Goal: Navigation & Orientation: Find specific page/section

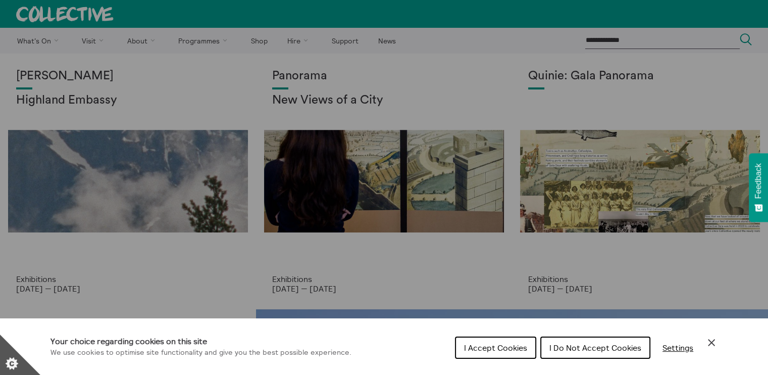
click at [618, 345] on span "I Do Not Accept Cookies" at bounding box center [596, 348] width 92 height 10
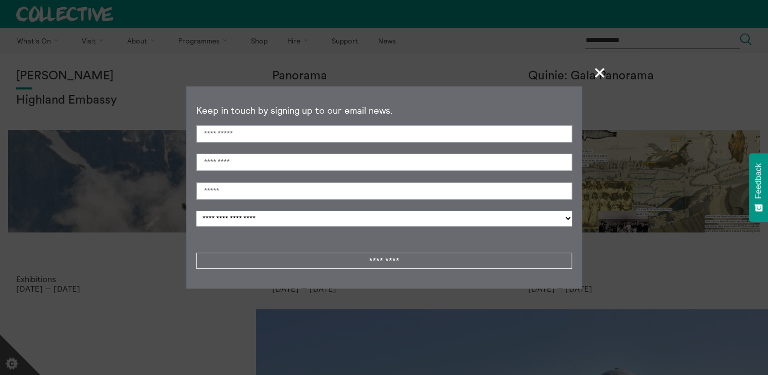
click at [601, 73] on span "+" at bounding box center [600, 73] width 30 height 30
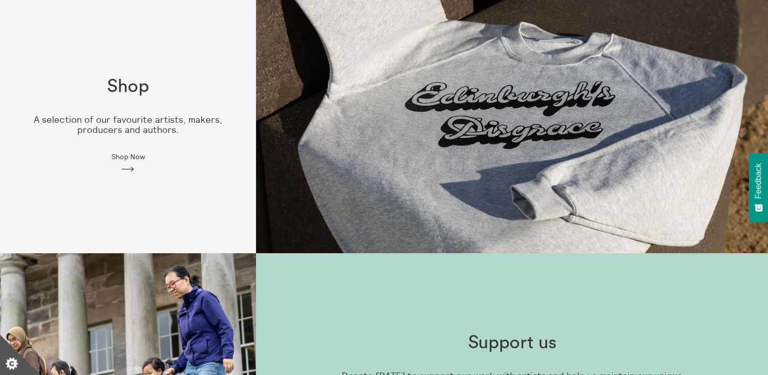
scroll to position [571, 0]
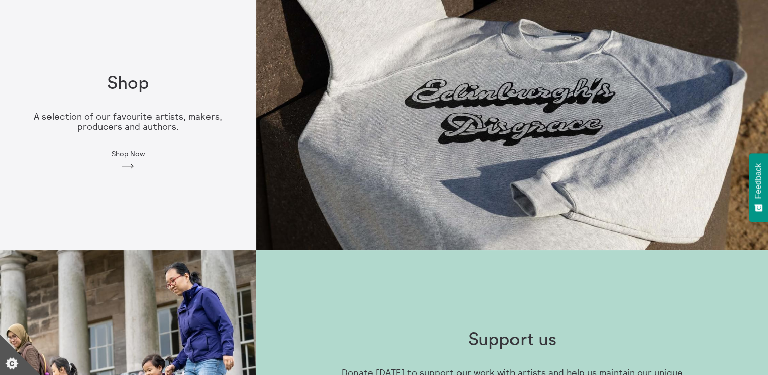
click at [126, 154] on span "Shop Now" at bounding box center [127, 154] width 33 height 8
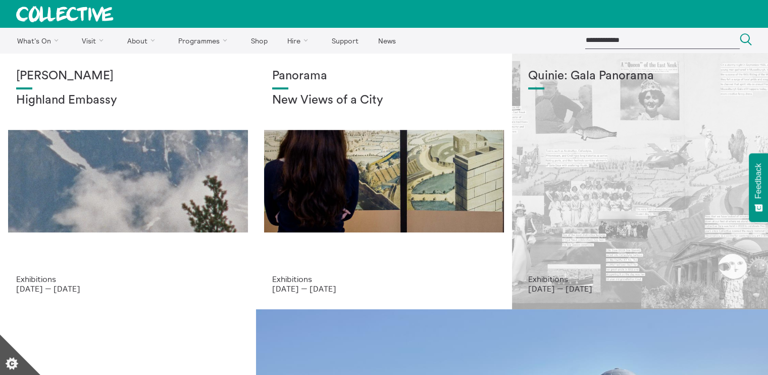
click at [666, 179] on div "Quinie: Gala Panorama" at bounding box center [640, 171] width 224 height 205
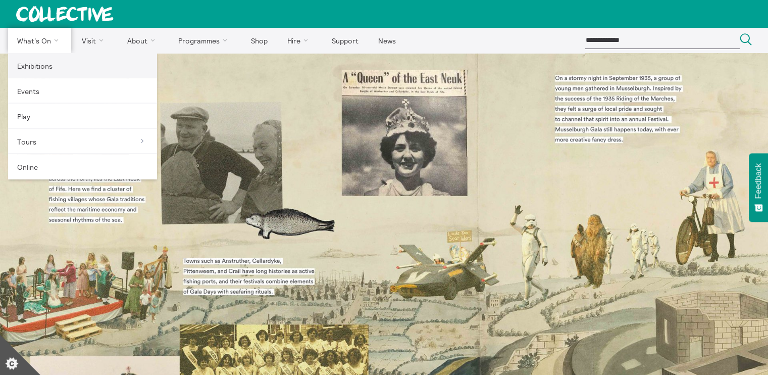
click at [35, 60] on link "Exhibitions" at bounding box center [82, 65] width 149 height 25
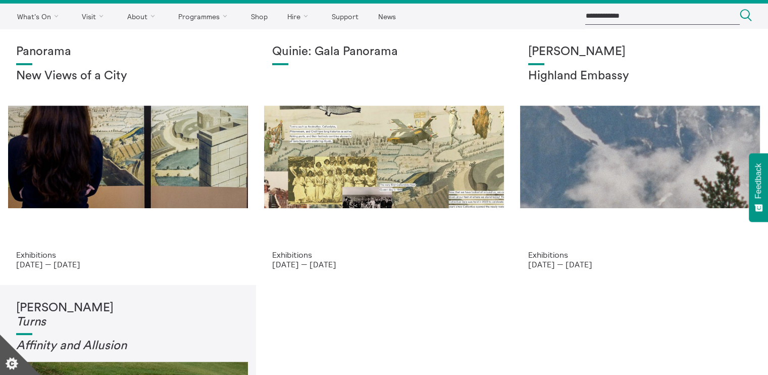
scroll to position [22, 0]
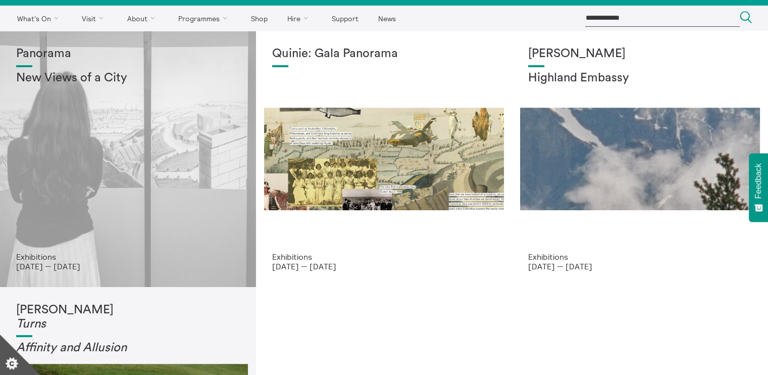
click at [163, 151] on div "Panorama New Views of a City" at bounding box center [128, 149] width 224 height 205
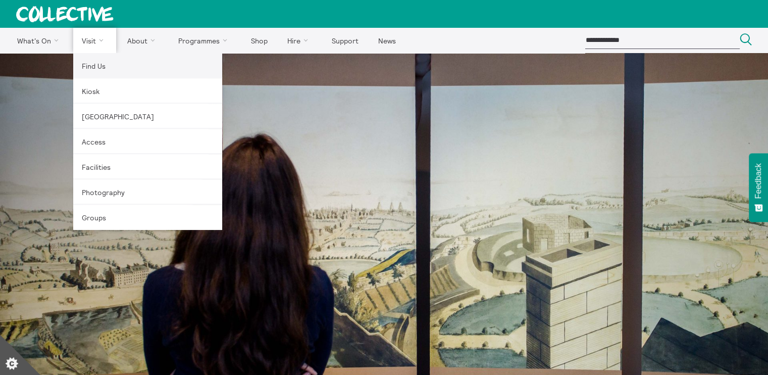
click at [102, 59] on link "Find Us" at bounding box center [147, 65] width 149 height 25
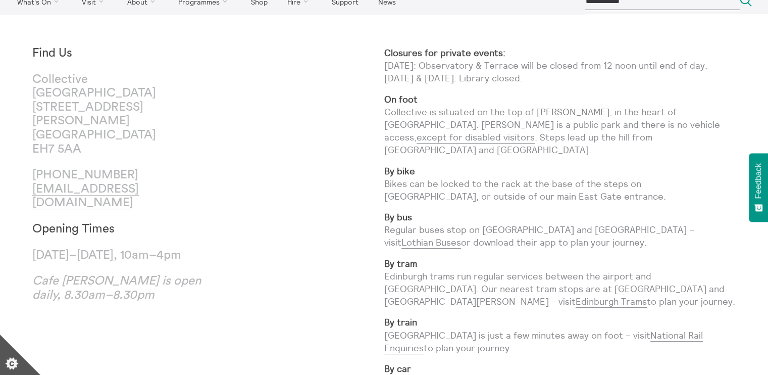
scroll to position [40, 0]
